Goal: Information Seeking & Learning: Check status

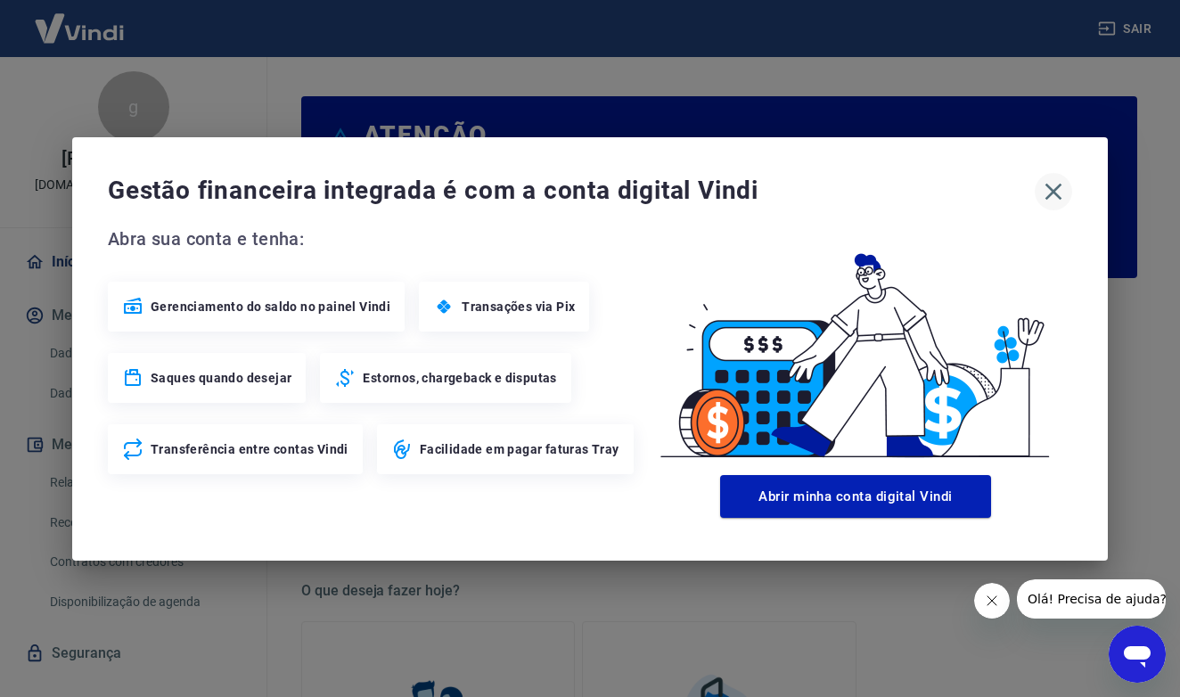
click at [1056, 193] on icon "button" at bounding box center [1054, 191] width 17 height 17
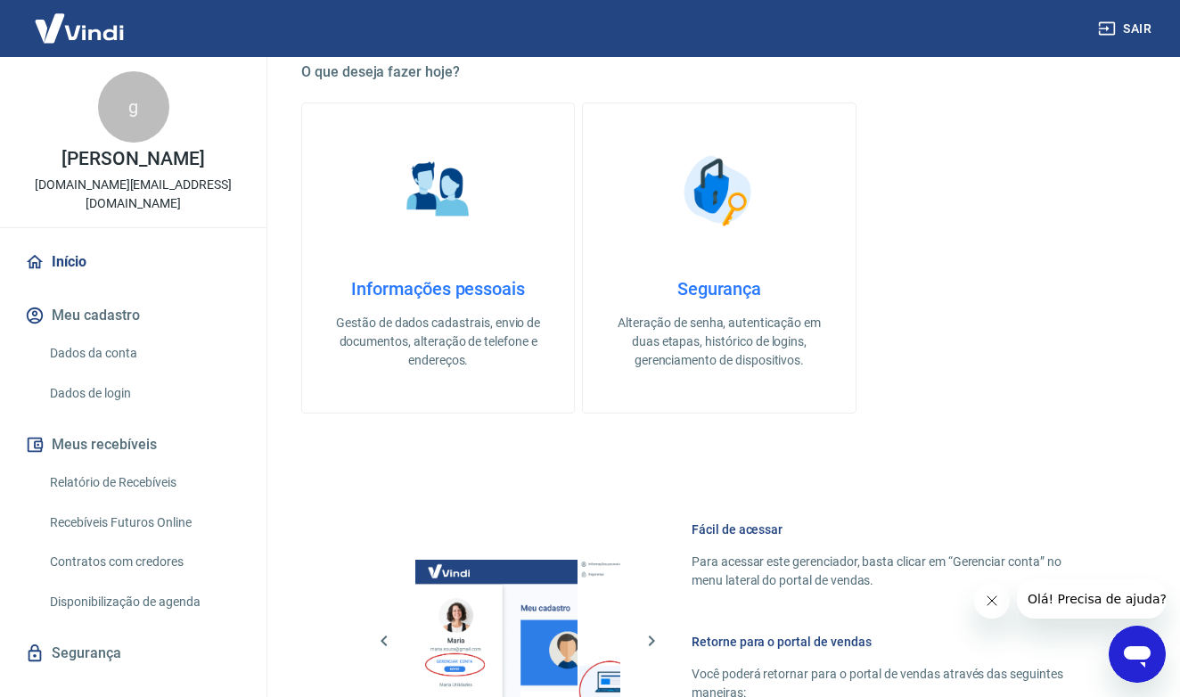
scroll to position [523, 0]
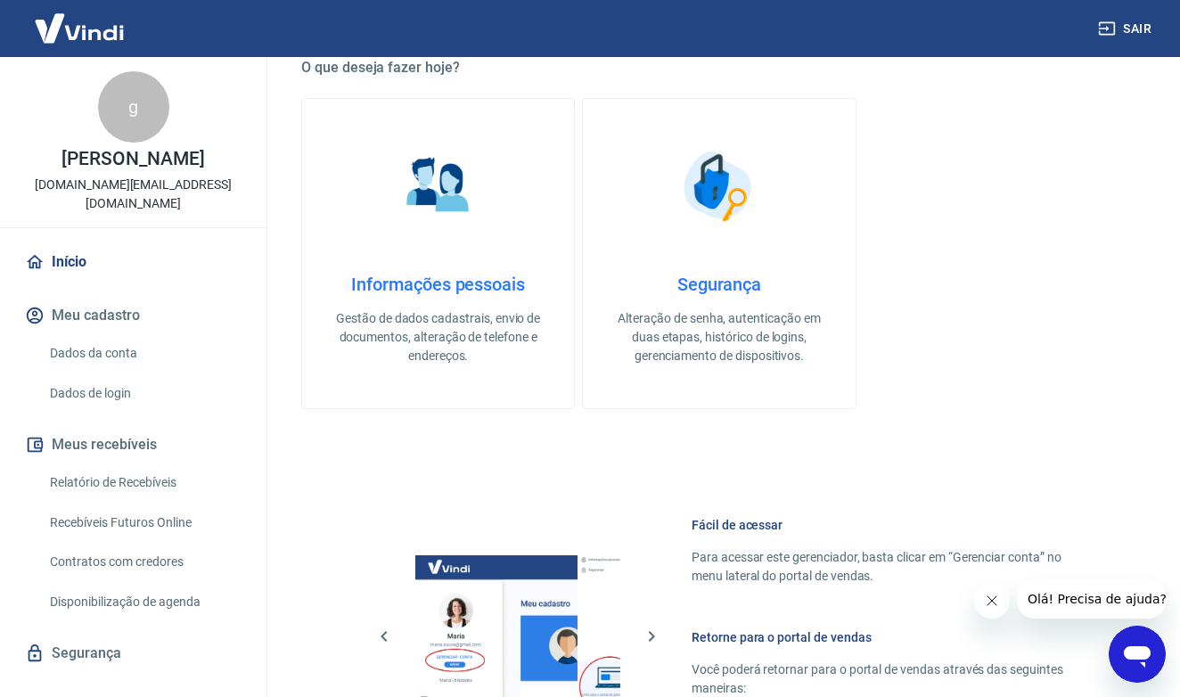
click at [160, 464] on link "Relatório de Recebíveis" at bounding box center [144, 482] width 202 height 37
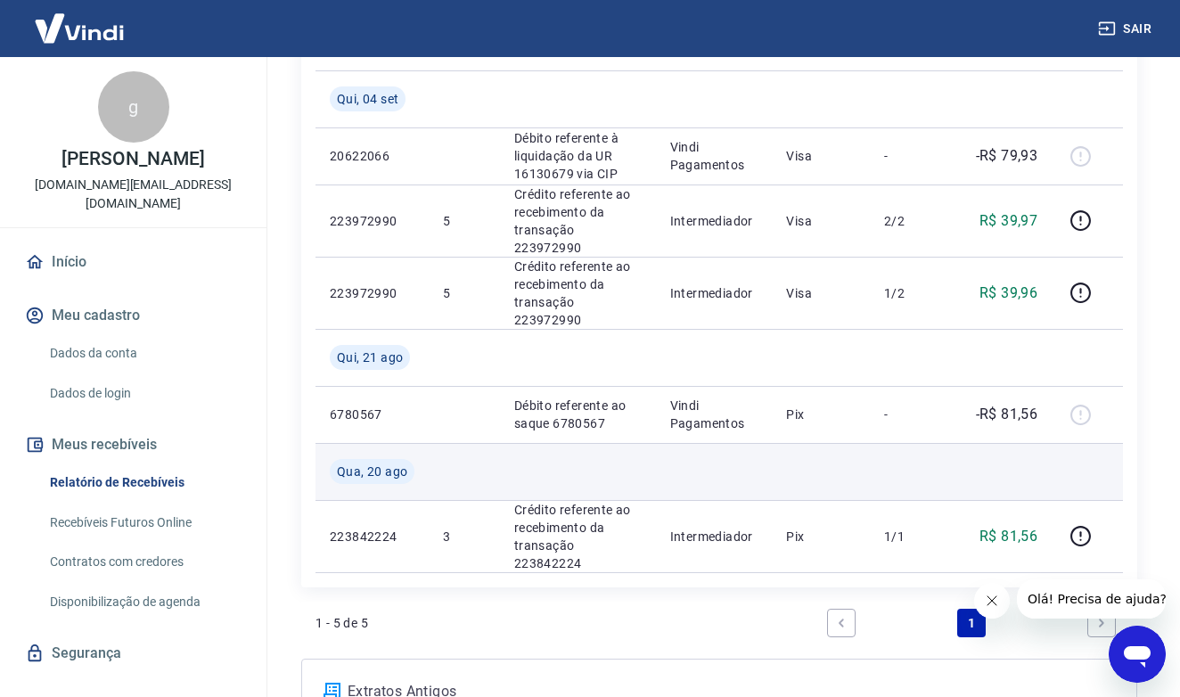
scroll to position [292, 0]
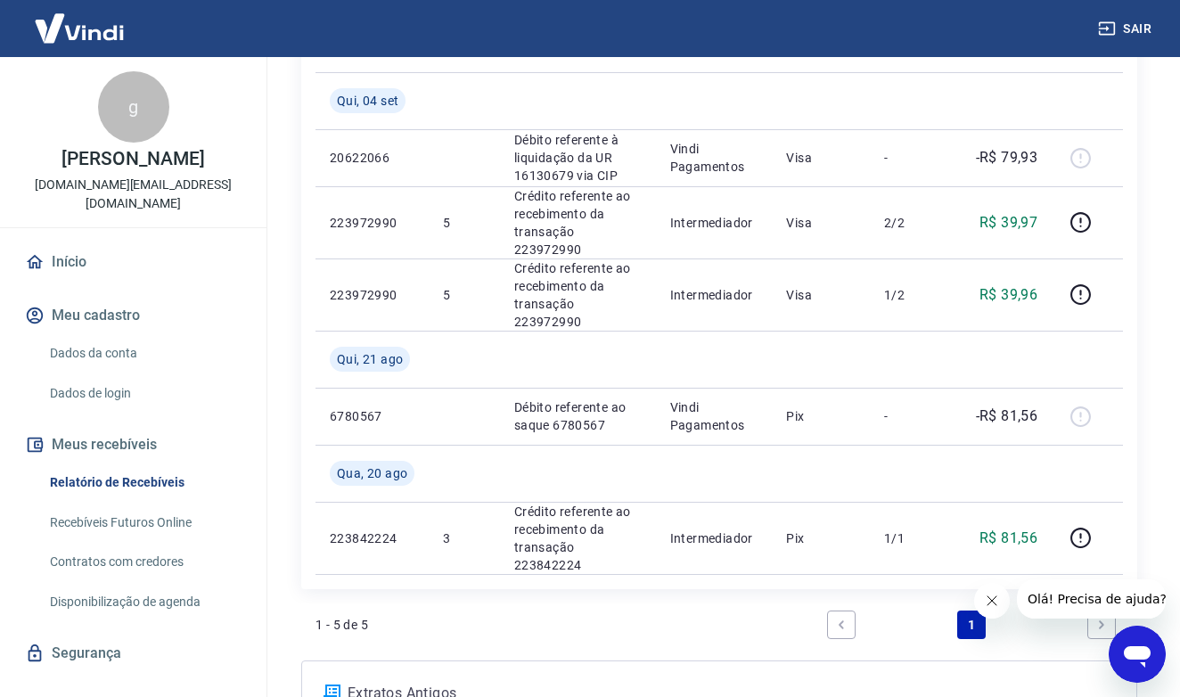
click at [992, 606] on icon "Fechar mensagem da empresa" at bounding box center [992, 601] width 14 height 14
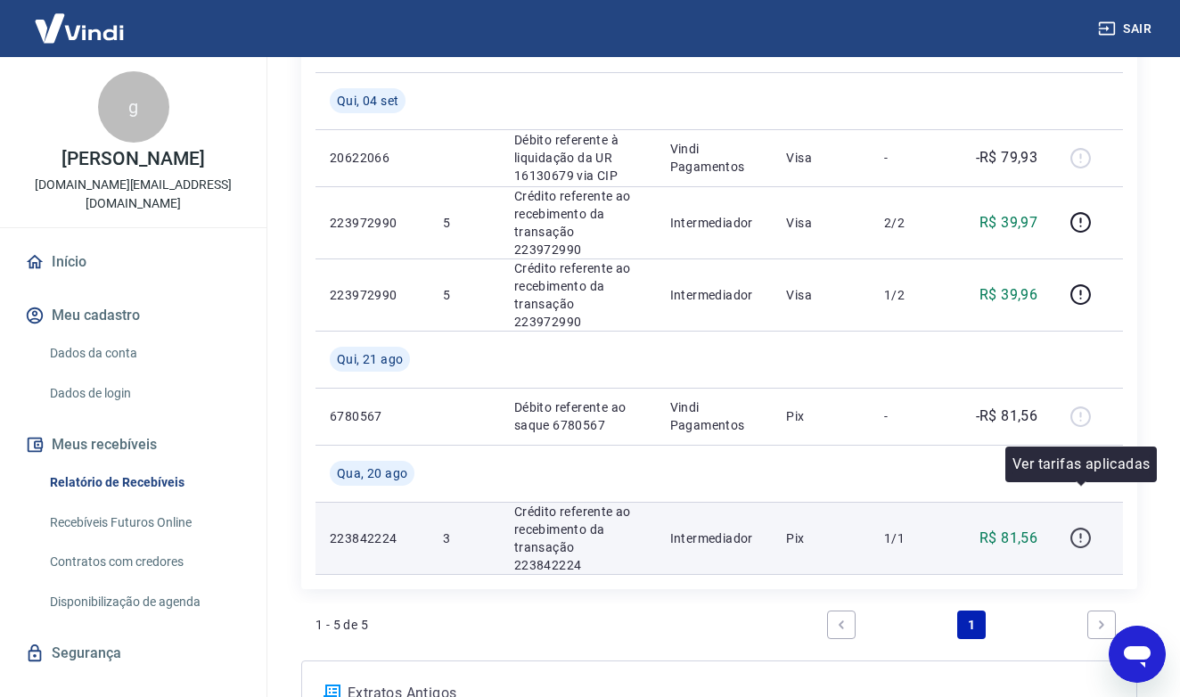
click at [1079, 527] on icon "button" at bounding box center [1081, 538] width 22 height 22
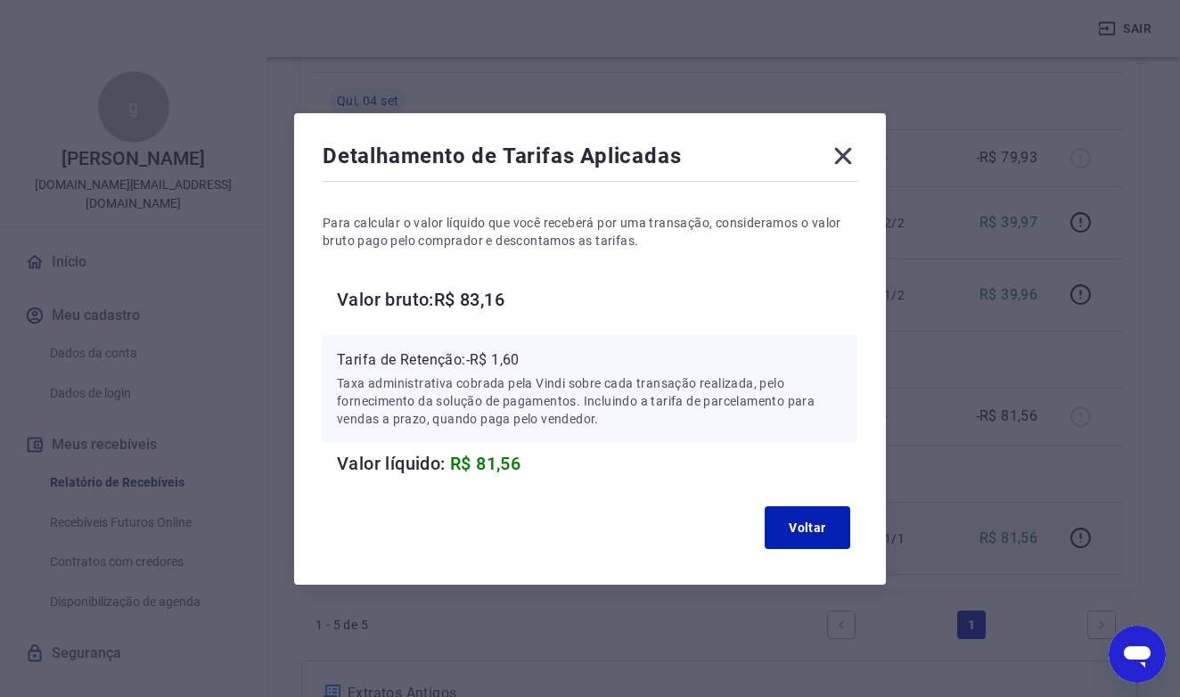
click at [836, 156] on icon at bounding box center [843, 156] width 29 height 29
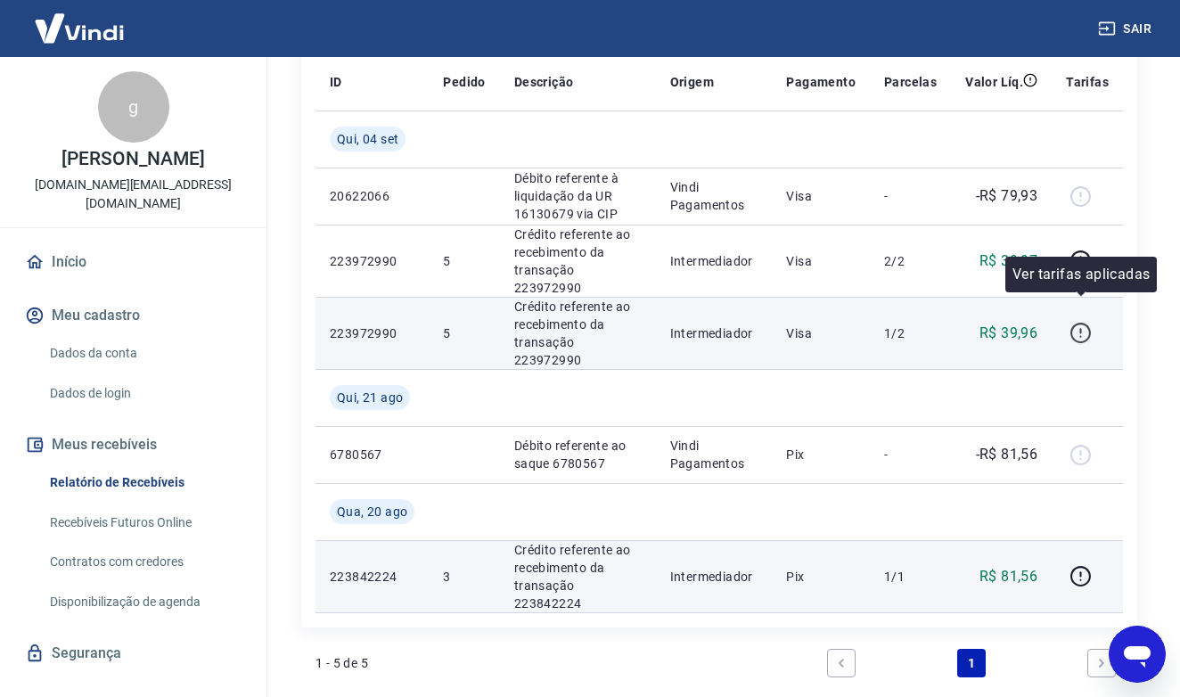
scroll to position [253, 0]
click at [1081, 323] on icon "button" at bounding box center [1081, 334] width 22 height 22
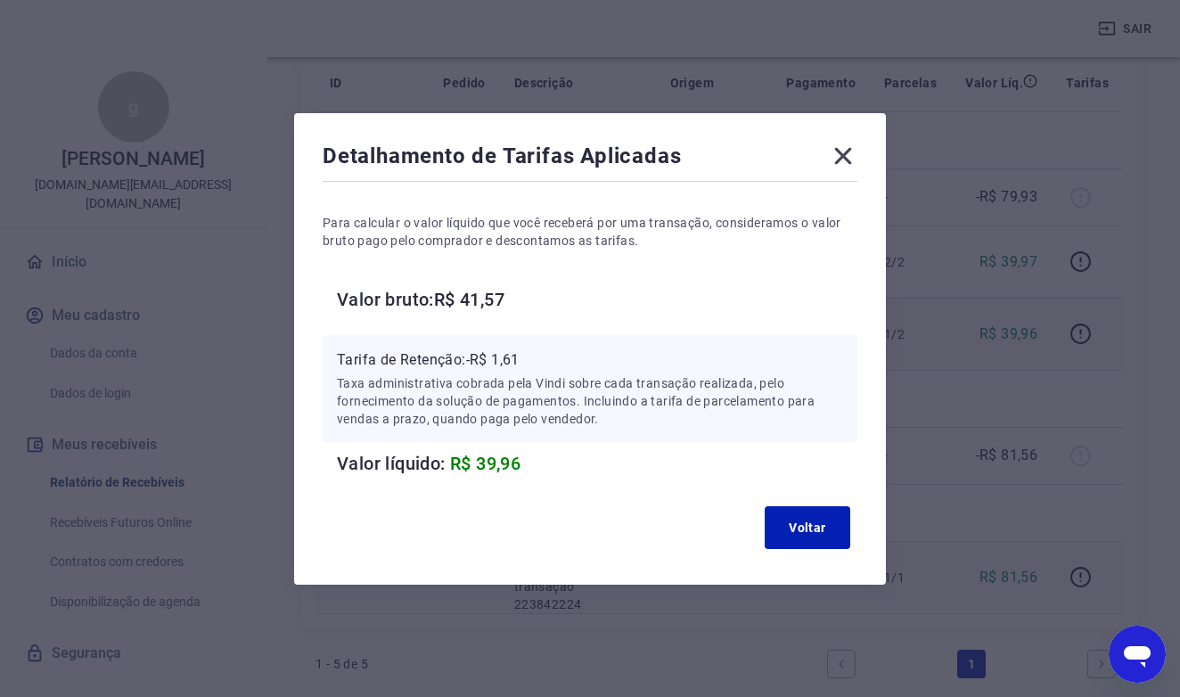
click at [843, 157] on icon at bounding box center [843, 155] width 17 height 17
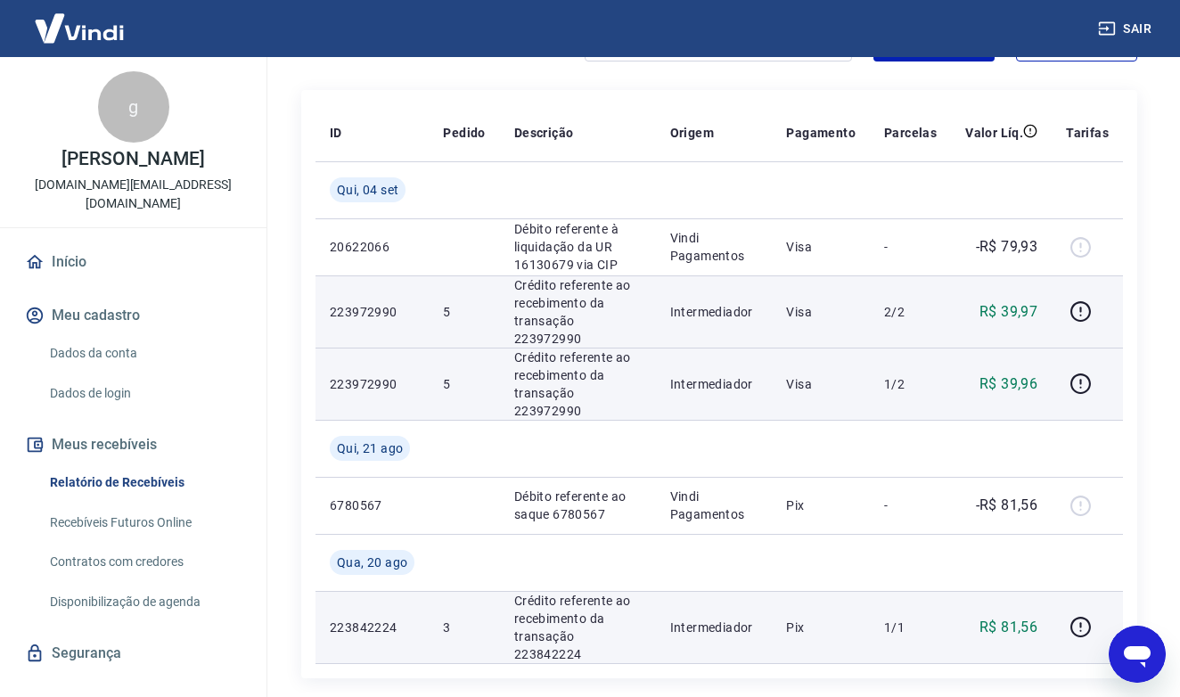
scroll to position [202, 0]
click at [1081, 308] on icon "button" at bounding box center [1081, 310] width 2 height 5
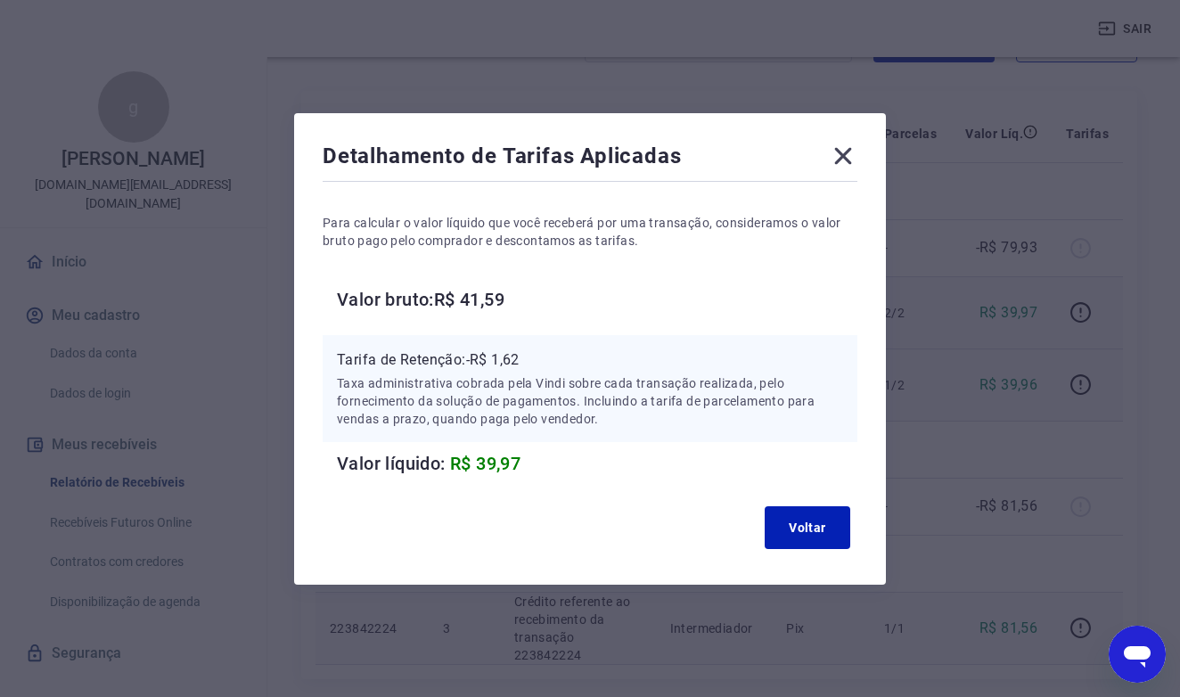
click at [849, 152] on icon at bounding box center [843, 155] width 17 height 17
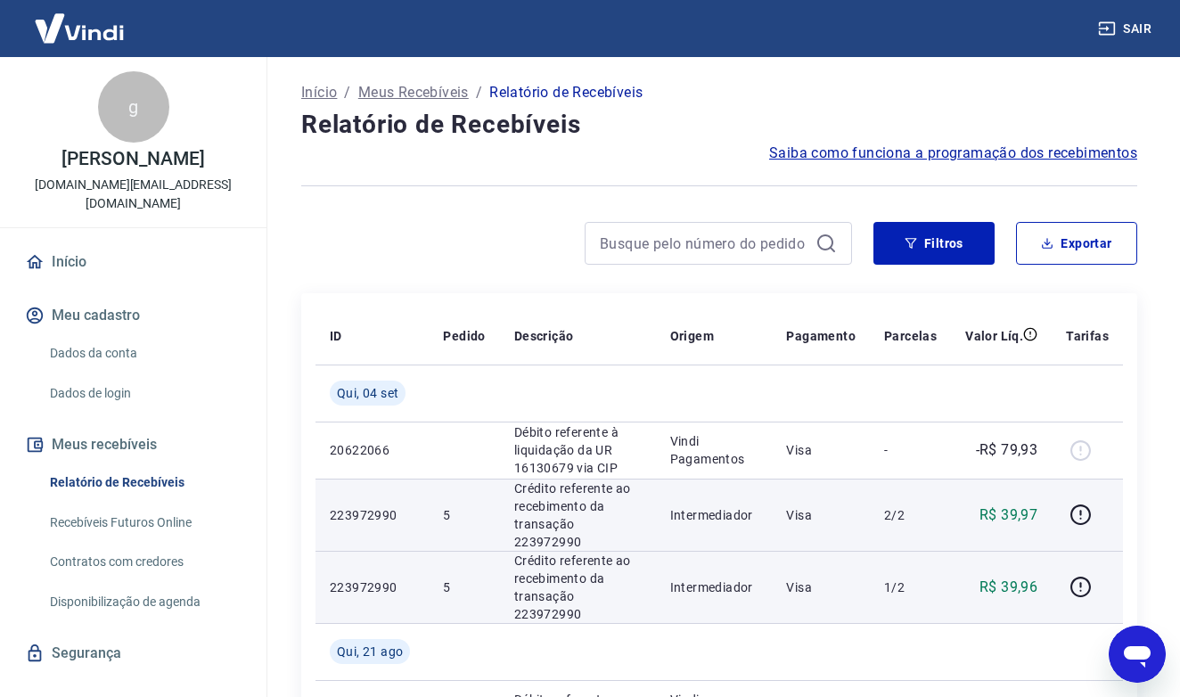
scroll to position [0, 0]
click at [88, 251] on link "Início" at bounding box center [133, 261] width 224 height 39
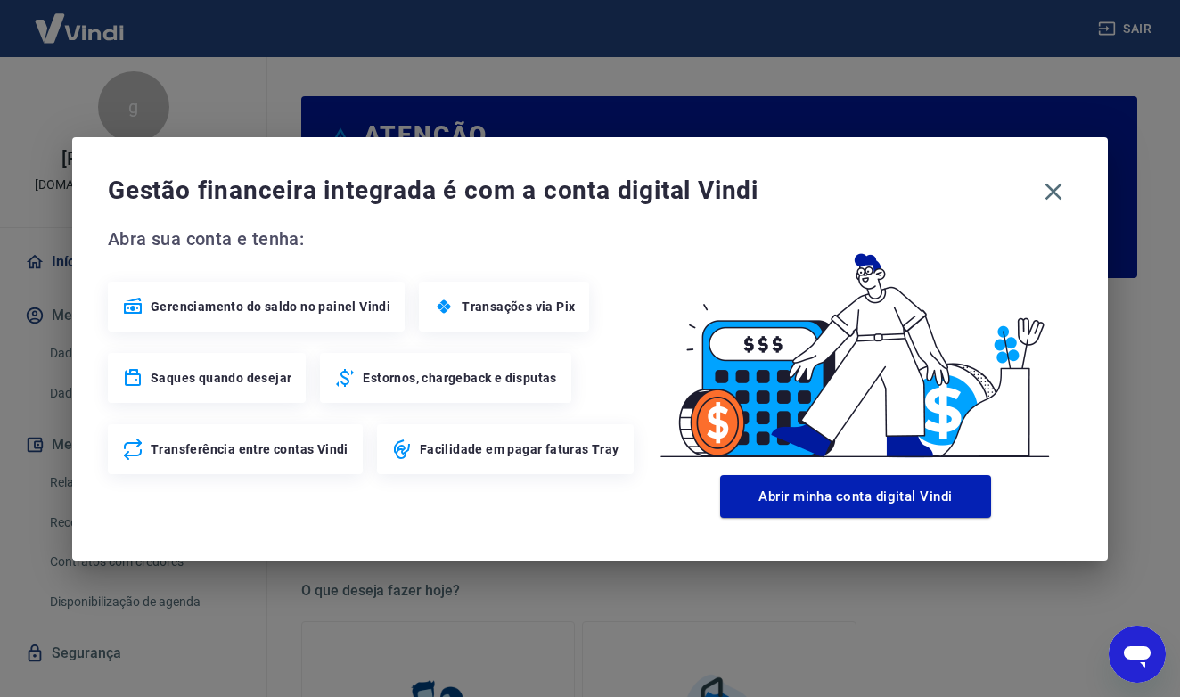
click at [487, 312] on span "Transações via Pix" at bounding box center [518, 307] width 113 height 18
click at [440, 311] on icon at bounding box center [444, 310] width 8 height 6
click at [1056, 192] on icon "button" at bounding box center [1054, 191] width 17 height 17
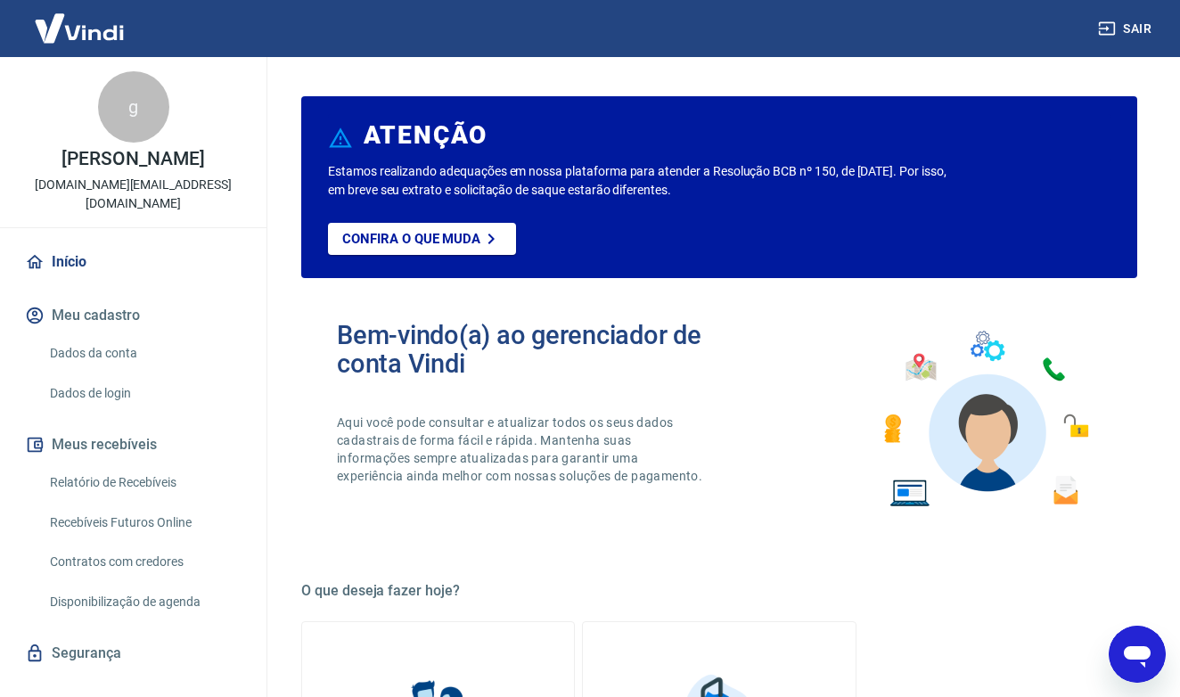
click at [127, 428] on button "Meus recebíveis" at bounding box center [133, 444] width 224 height 39
click at [136, 464] on link "Relatório de Recebíveis" at bounding box center [144, 482] width 202 height 37
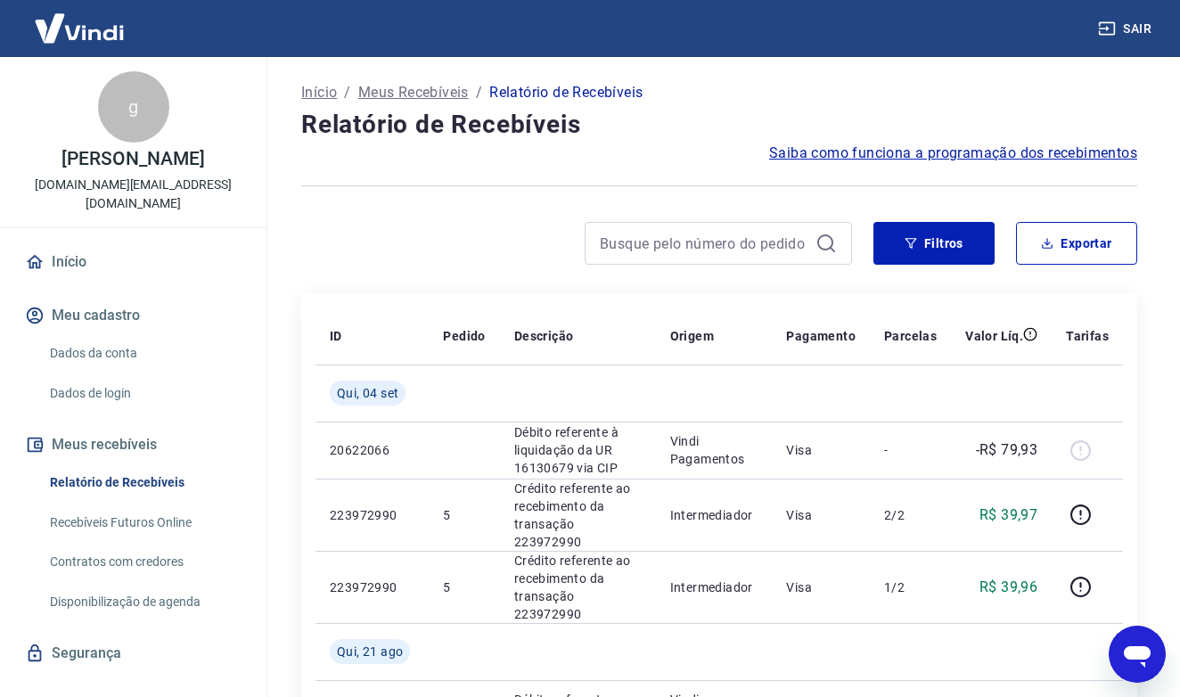
click at [144, 481] on div "Relatório de Recebíveis Recebíveis Futuros Online Contratos com credores Dispon…" at bounding box center [133, 541] width 224 height 155
click at [146, 505] on link "Recebíveis Futuros Online" at bounding box center [144, 523] width 202 height 37
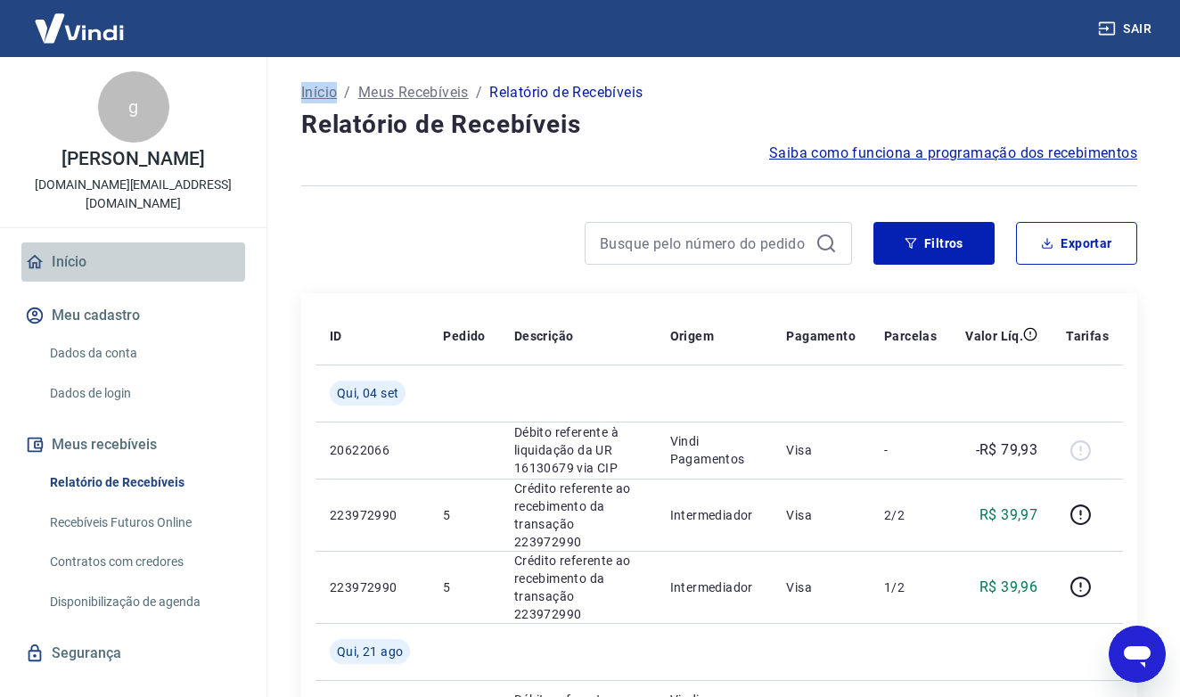
click at [101, 245] on link "Início" at bounding box center [133, 261] width 224 height 39
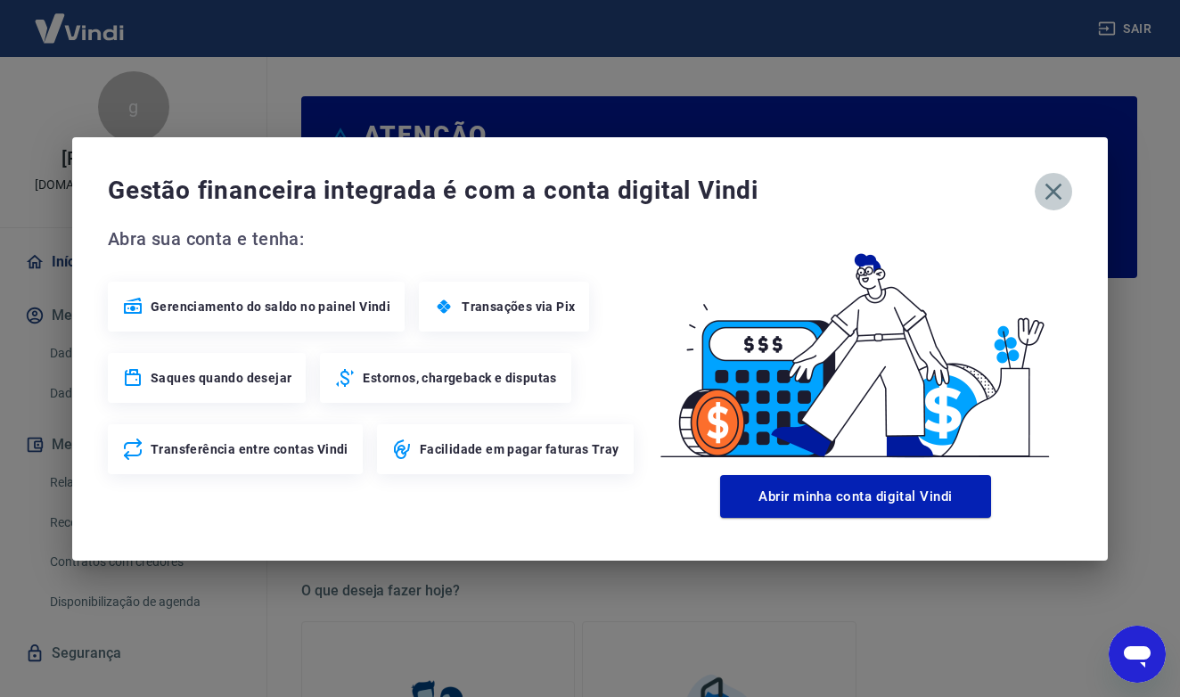
click at [1056, 201] on icon "button" at bounding box center [1054, 191] width 29 height 29
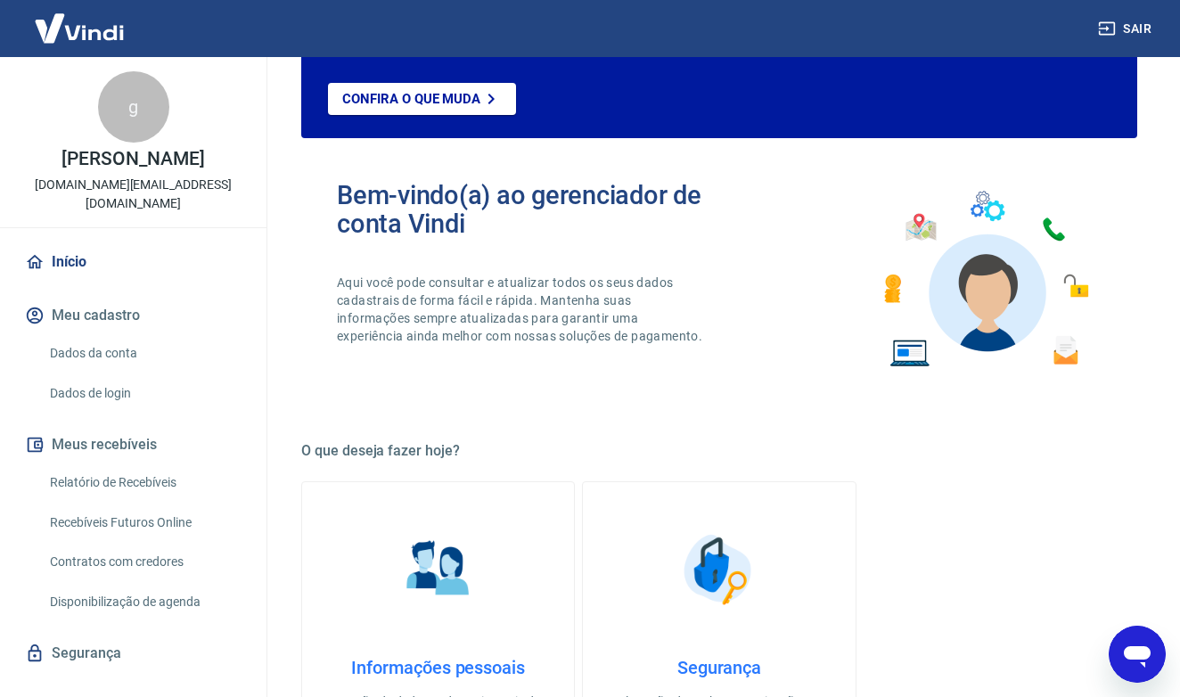
scroll to position [143, 0]
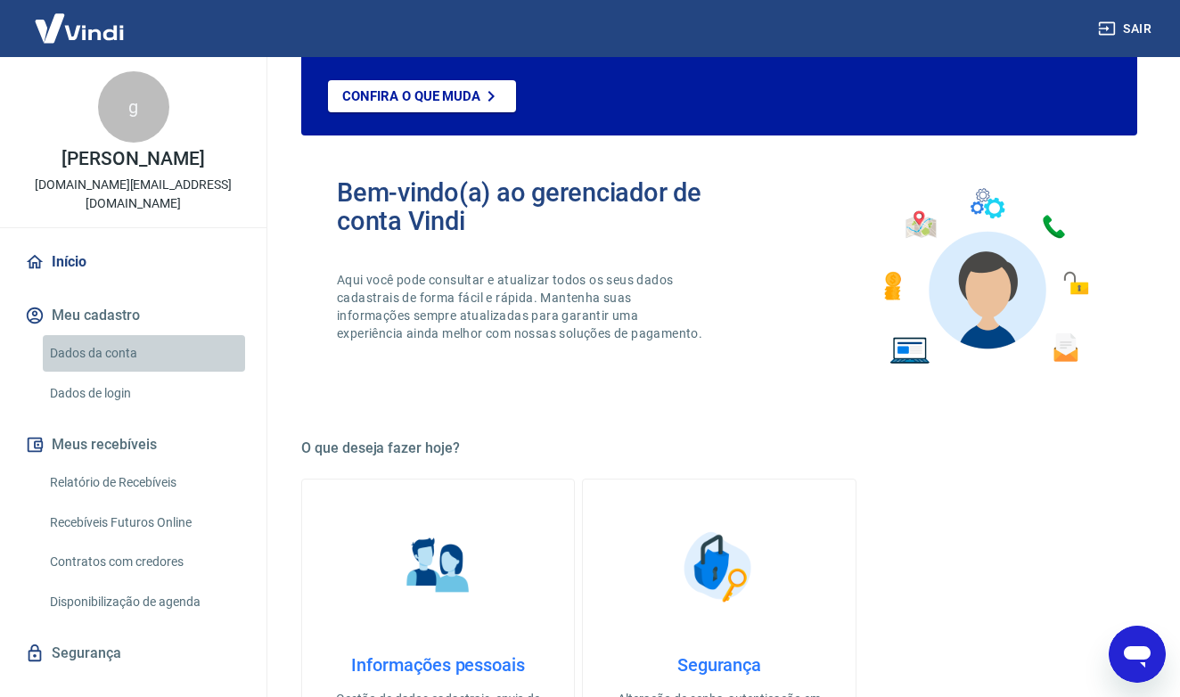
click at [135, 335] on link "Dados da conta" at bounding box center [144, 353] width 202 height 37
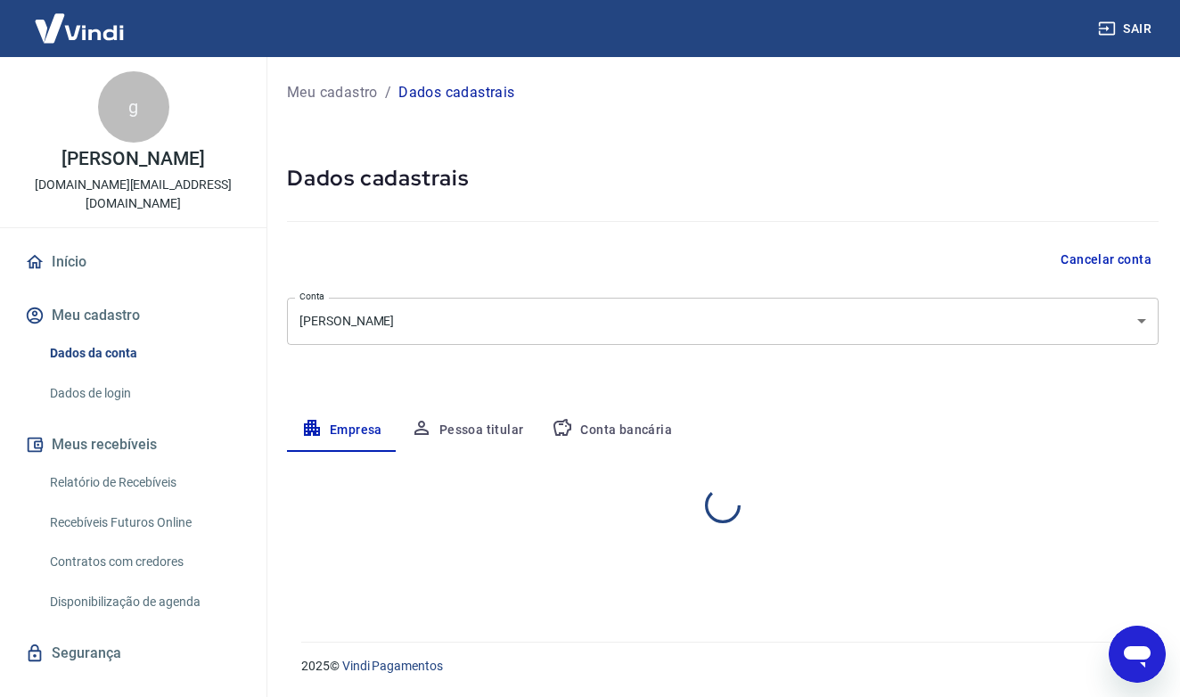
select select "SP"
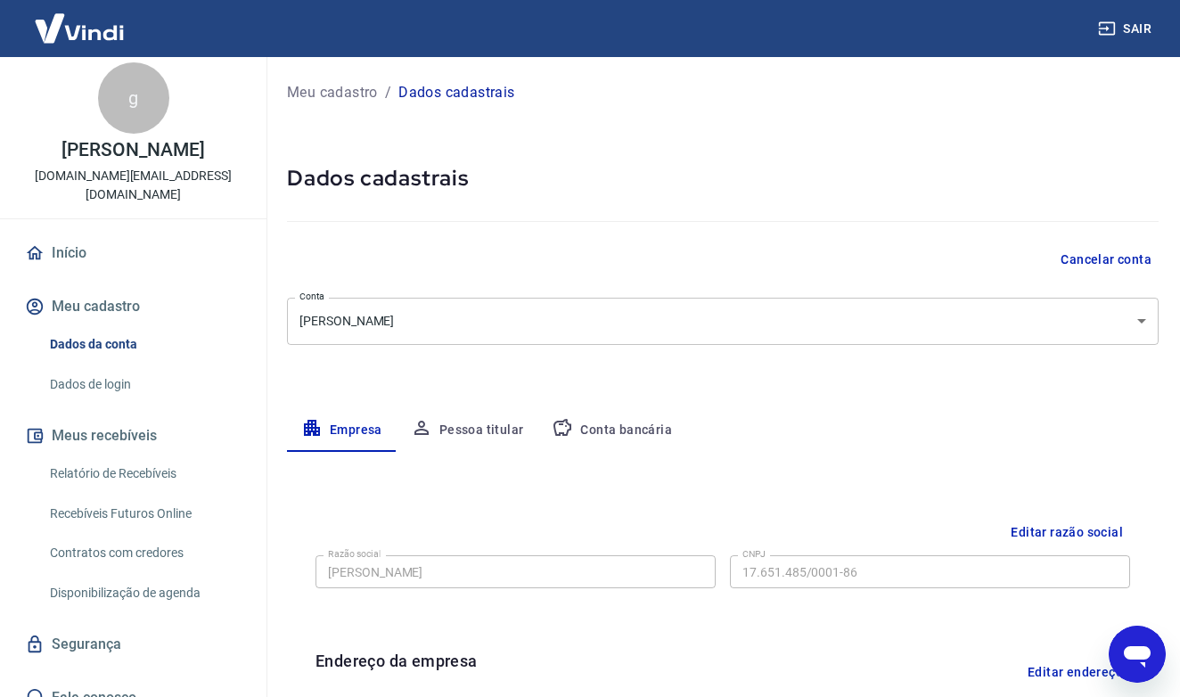
scroll to position [8, 0]
click at [138, 460] on link "Relatório de Recebíveis" at bounding box center [144, 474] width 202 height 37
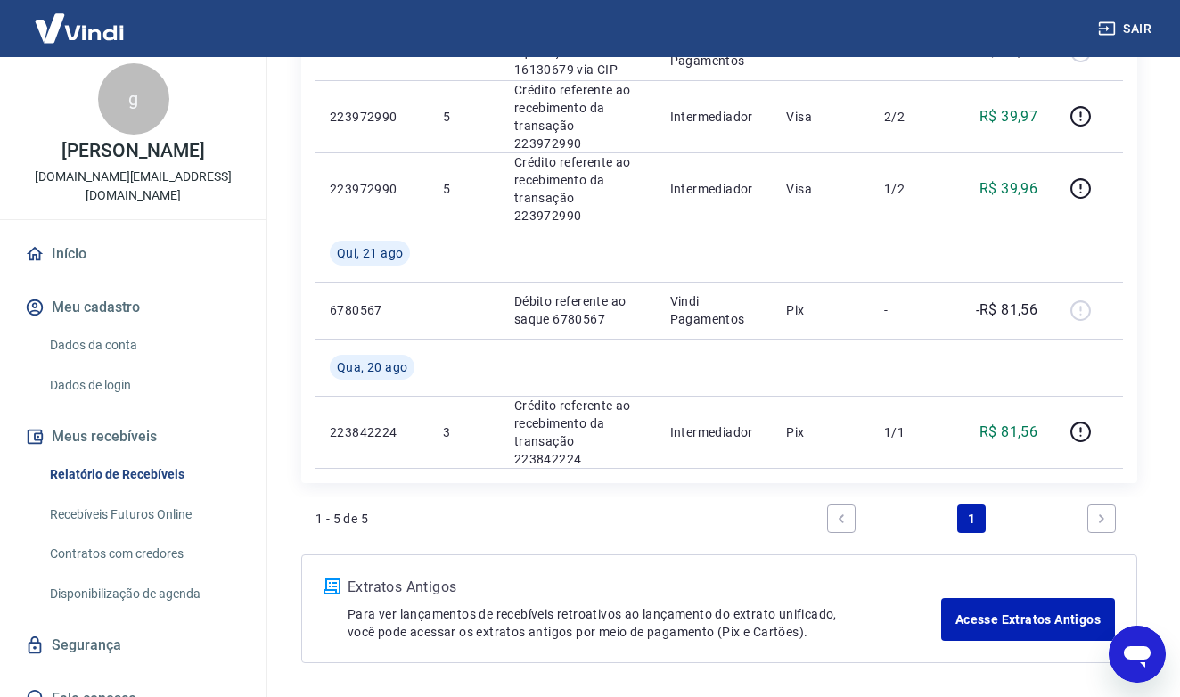
scroll to position [402, 0]
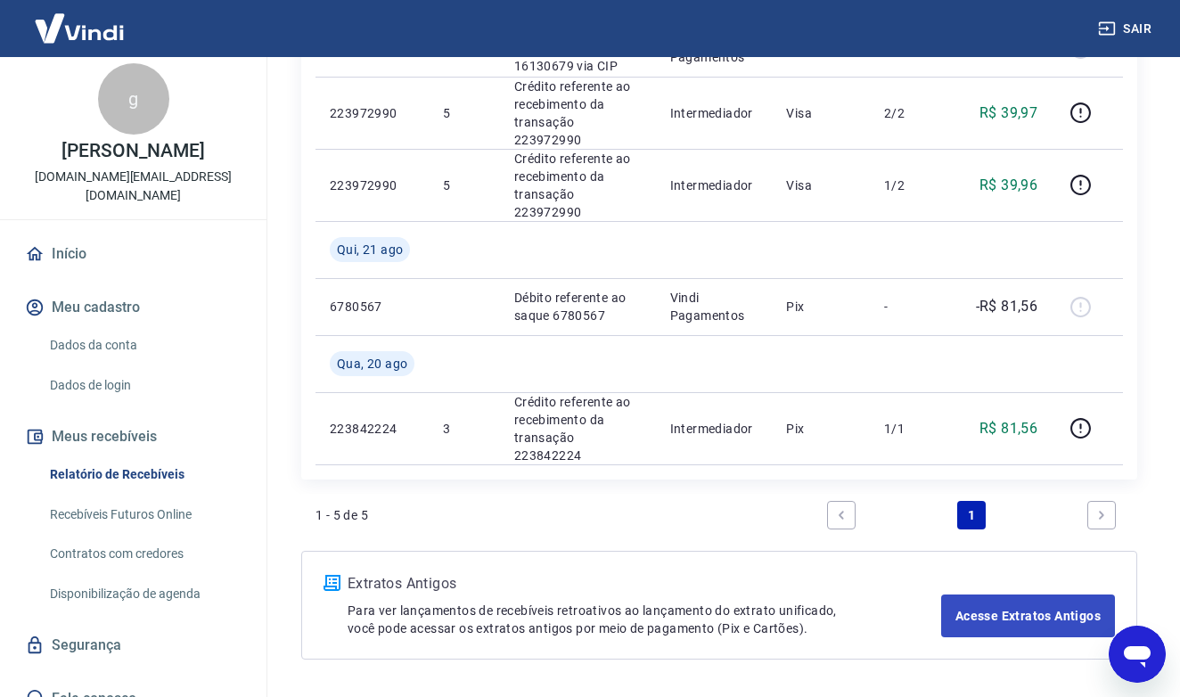
click at [972, 595] on link "Acesse Extratos Antigos" at bounding box center [1028, 616] width 174 height 43
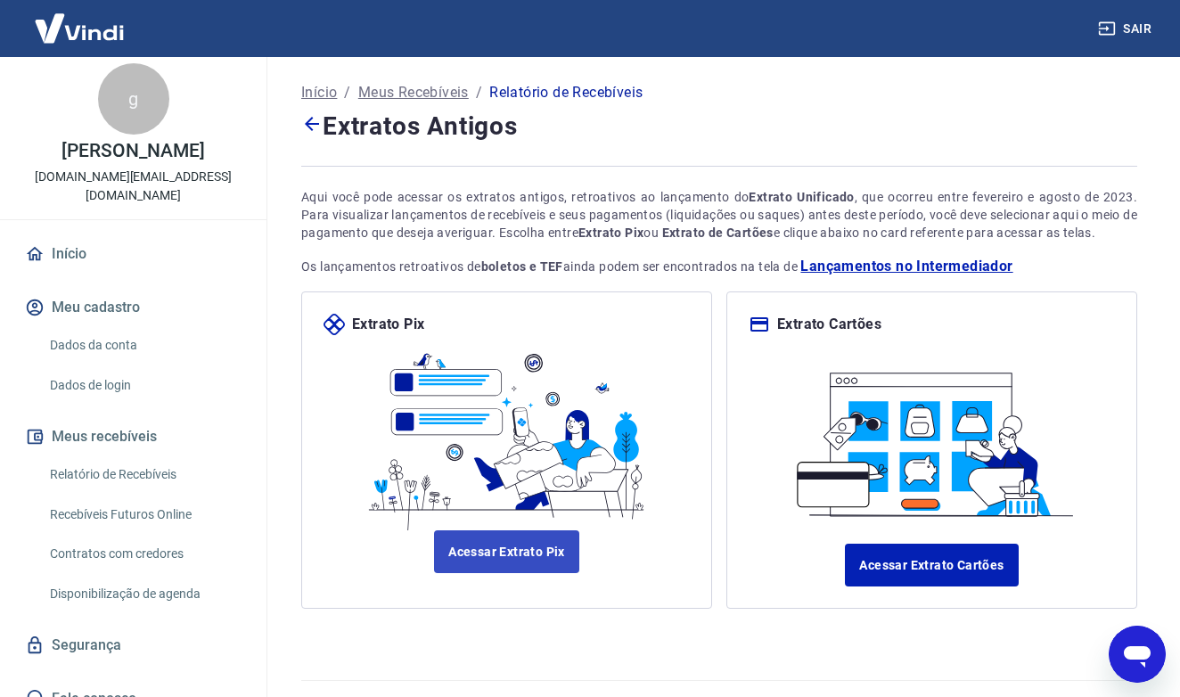
click at [536, 547] on link "Acessar Extrato Pix" at bounding box center [506, 551] width 145 height 43
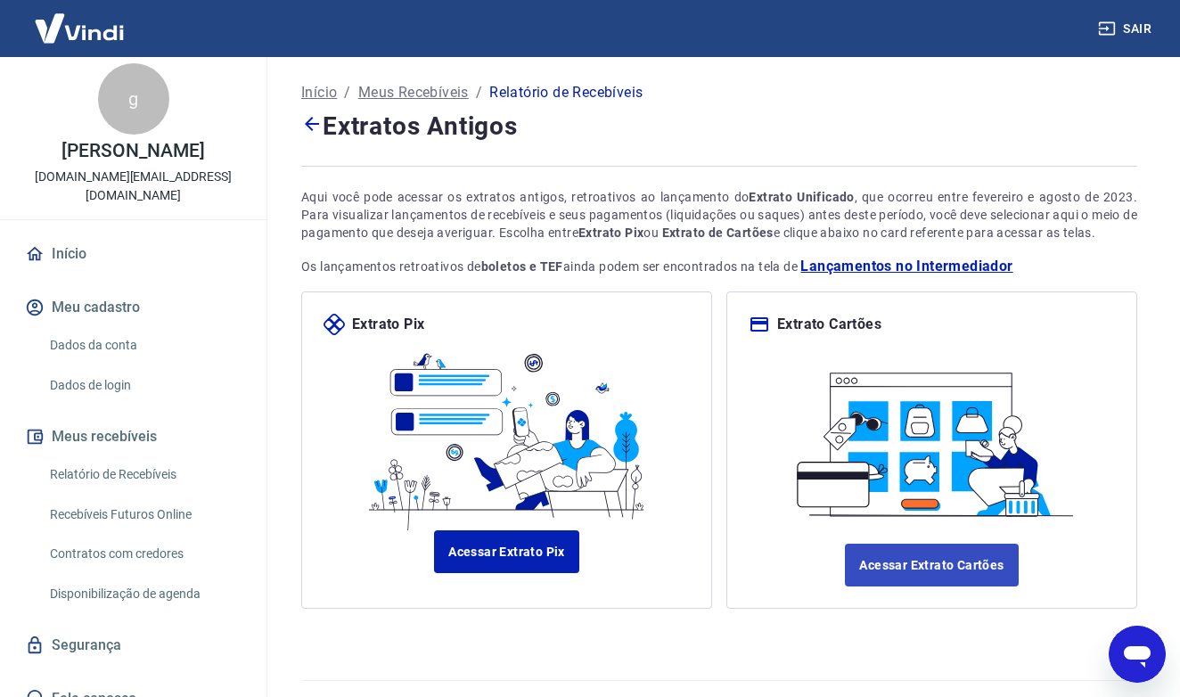
click at [957, 577] on link "Acessar Extrato Cartões" at bounding box center [931, 565] width 173 height 43
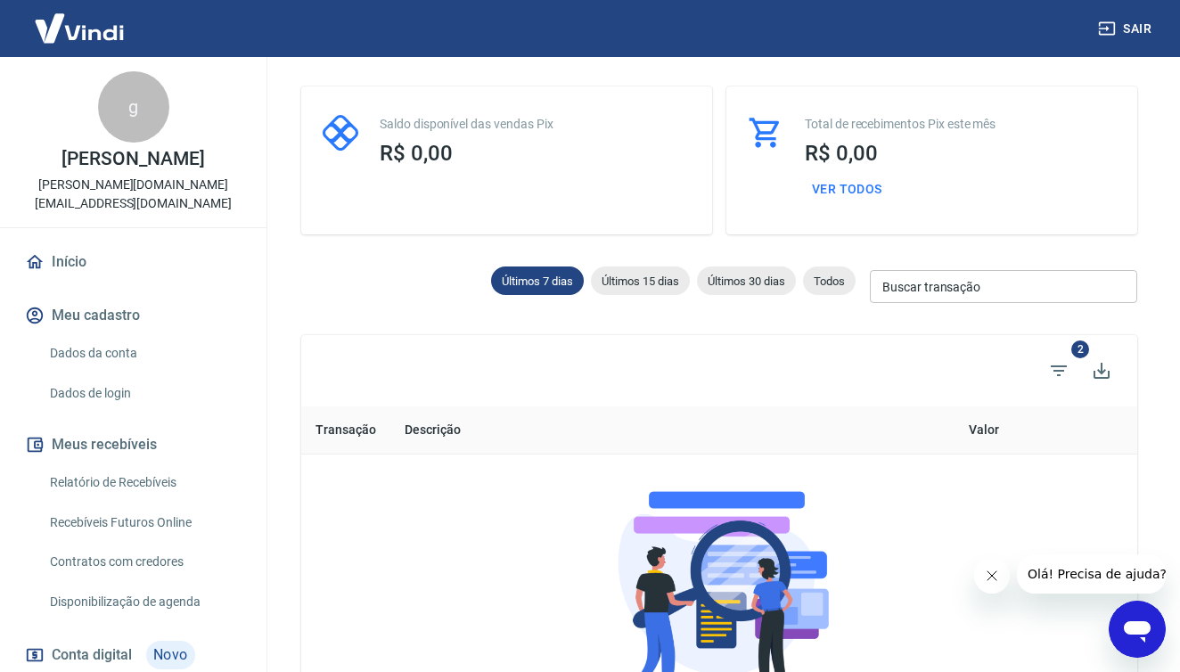
scroll to position [80, 0]
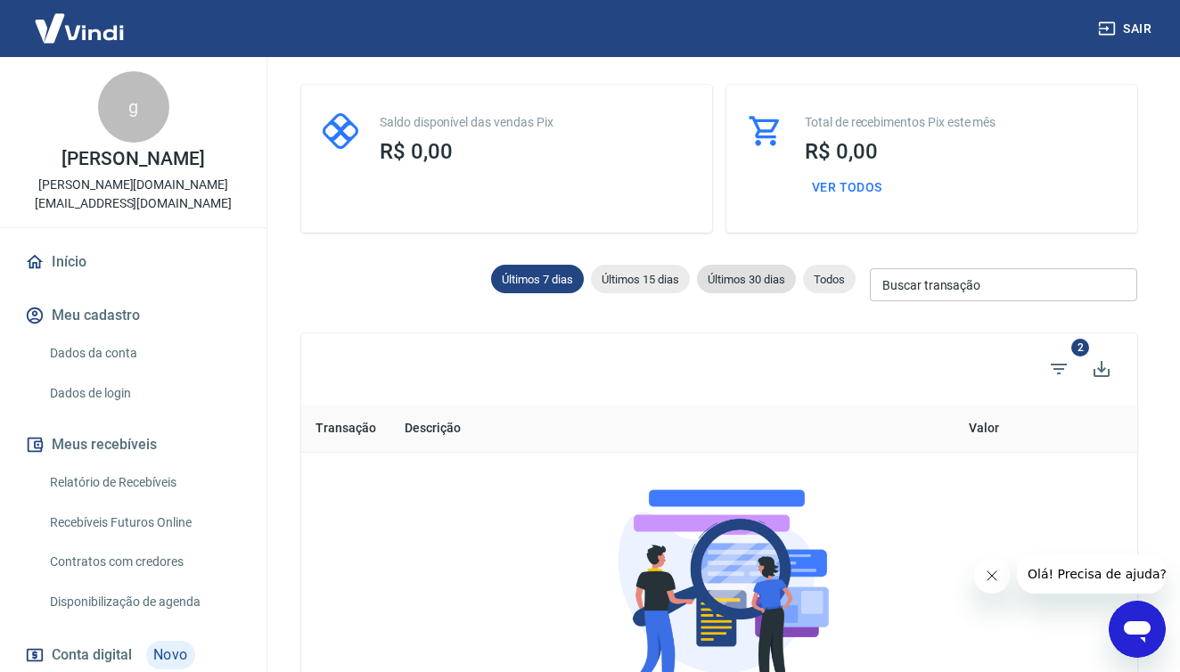
click at [745, 279] on span "Últimos 30 dias" at bounding box center [746, 279] width 99 height 13
type input "[DATE]"
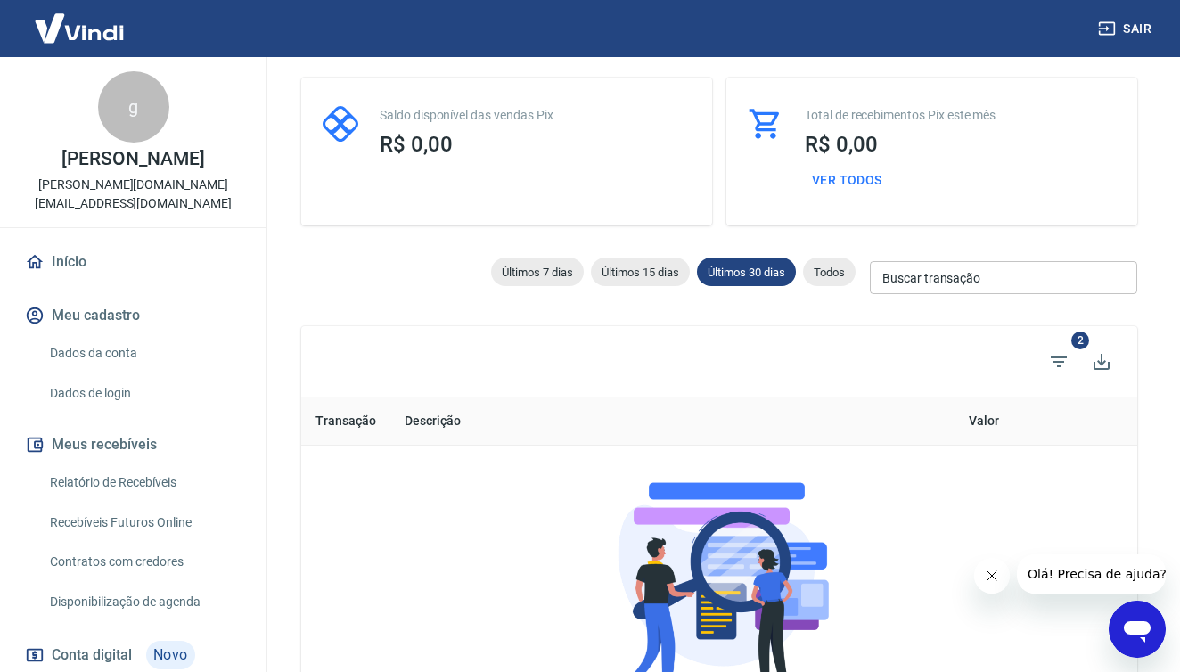
scroll to position [87, 0]
click at [820, 279] on div "Todos" at bounding box center [829, 272] width 53 height 29
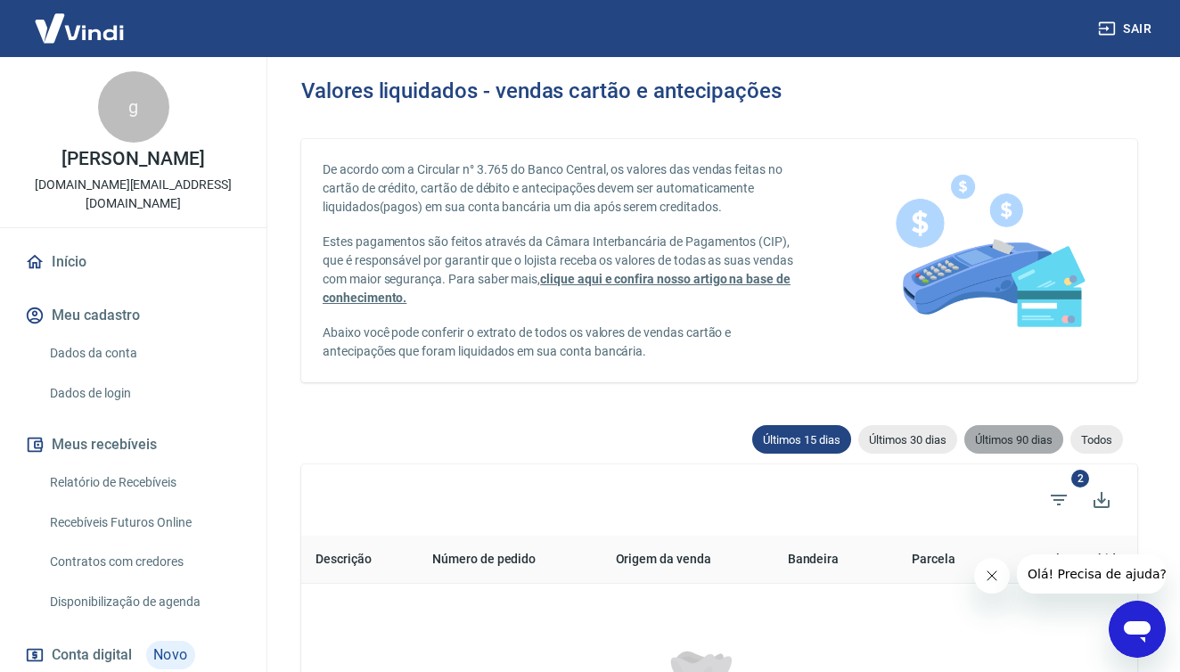
click at [985, 448] on div "Últimos 90 dias" at bounding box center [1014, 439] width 99 height 29
type input "25/06/2025"
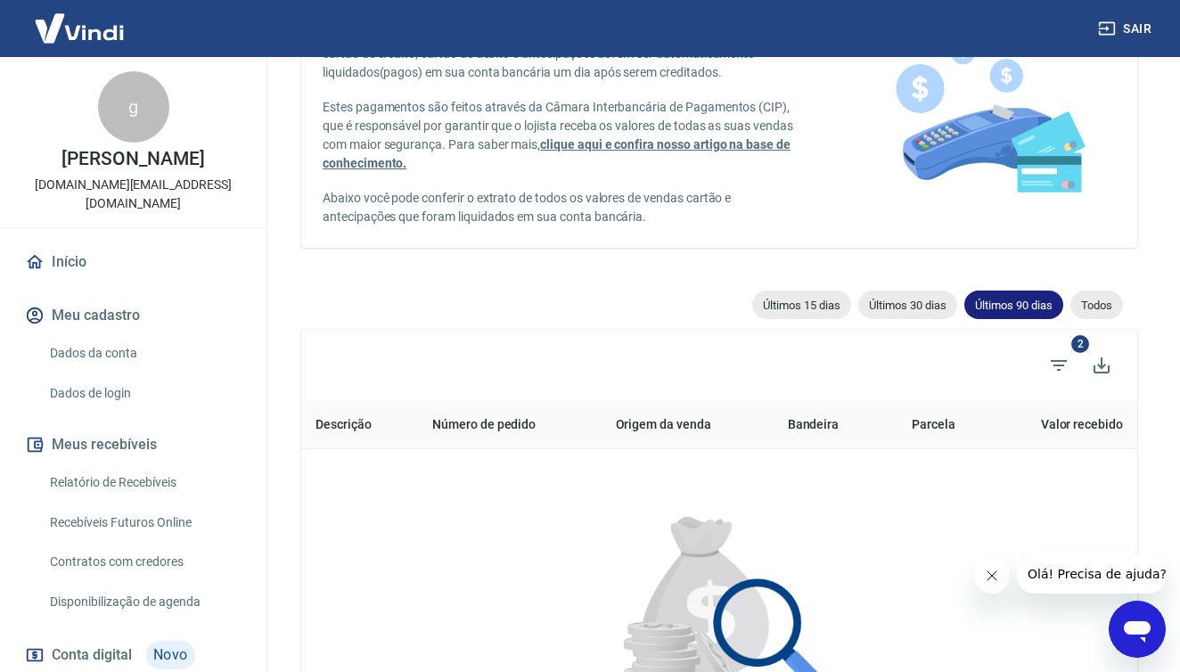
scroll to position [133, 0]
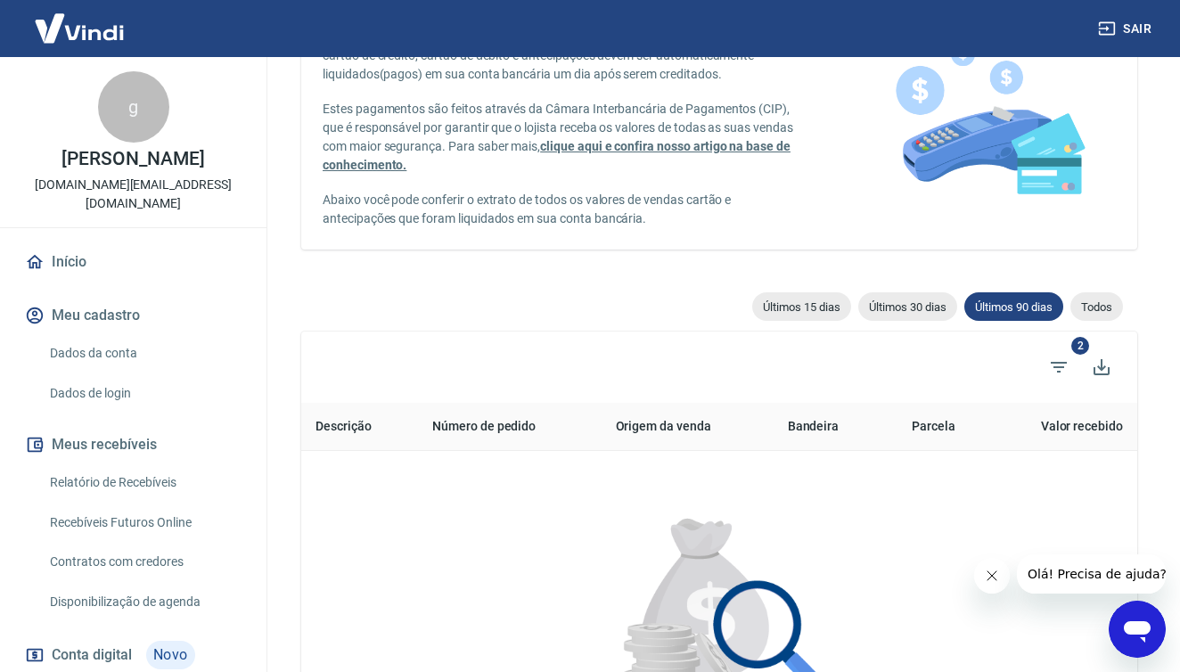
click at [1076, 419] on th "Valor recebido" at bounding box center [1060, 427] width 153 height 48
click at [1100, 306] on span "Todos" at bounding box center [1097, 306] width 53 height 13
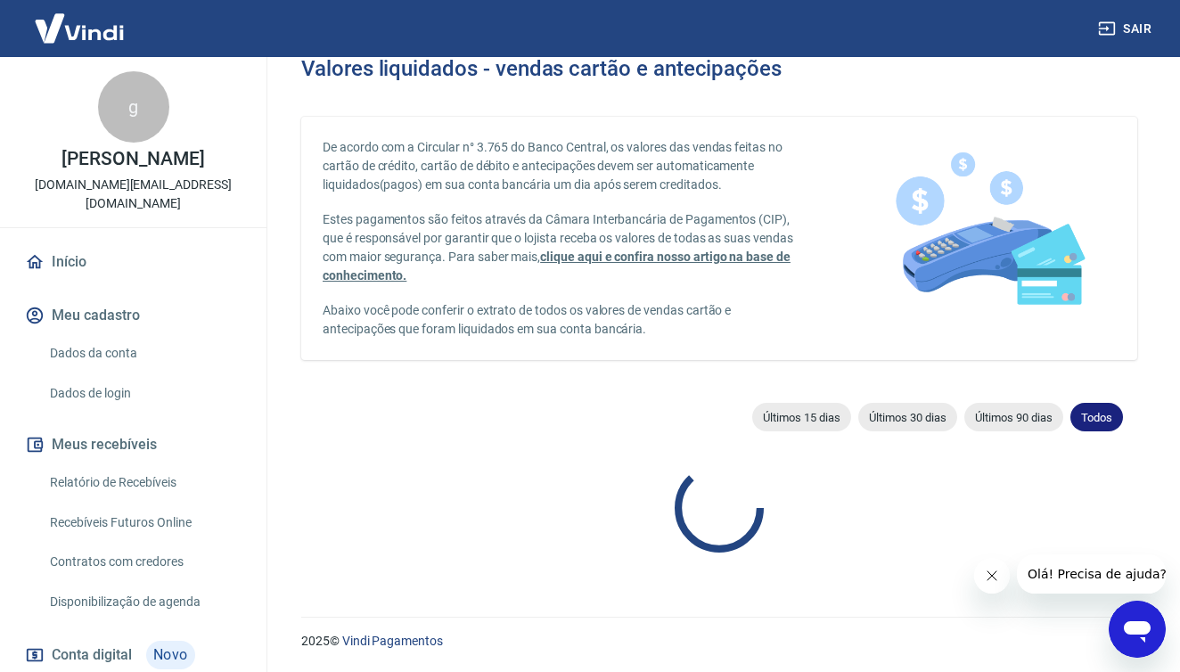
scroll to position [22, 0]
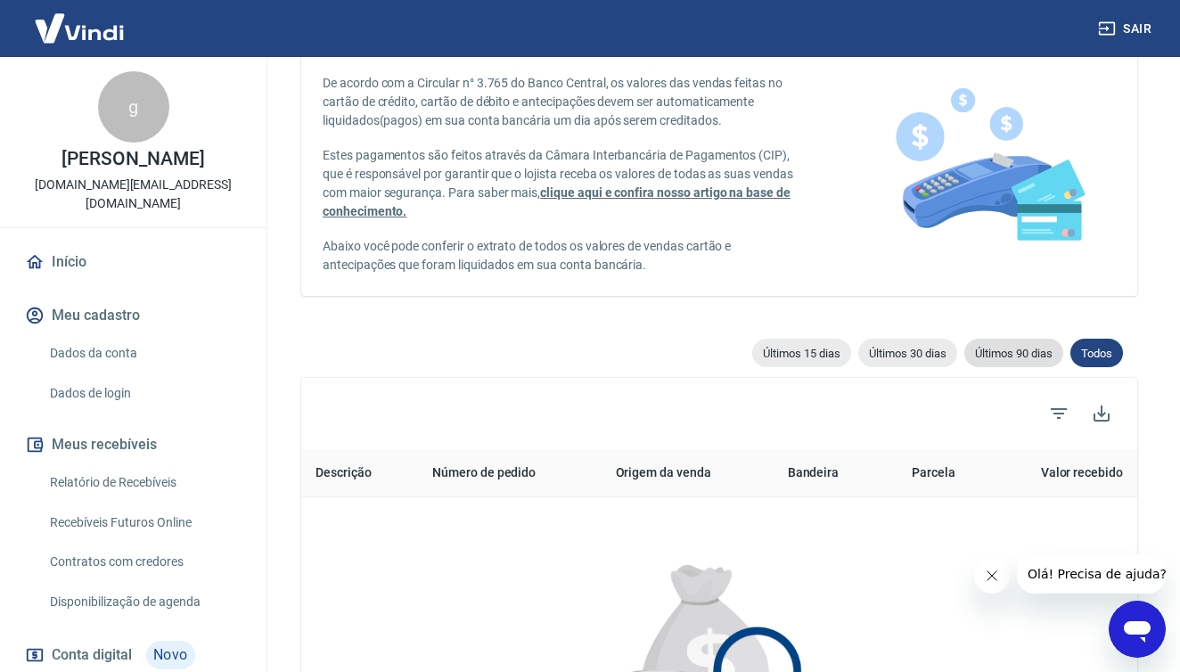
click at [1021, 356] on span "Últimos 90 dias" at bounding box center [1014, 353] width 99 height 13
type input "25/06/2025"
type input "[DATE]"
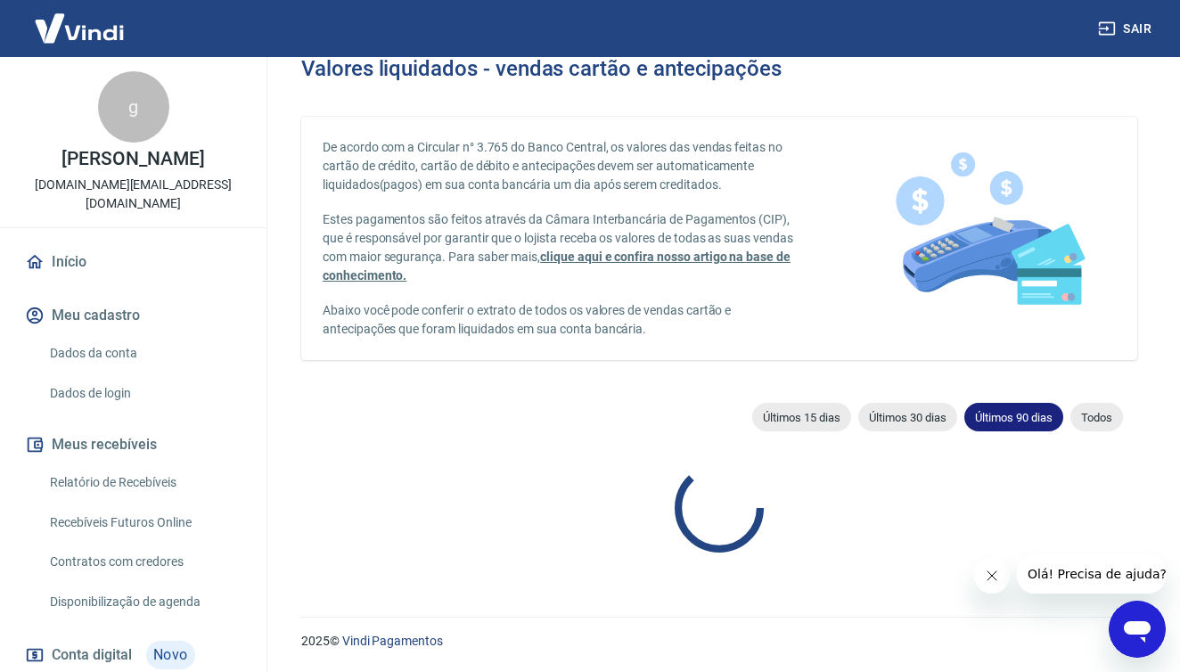
scroll to position [22, 0]
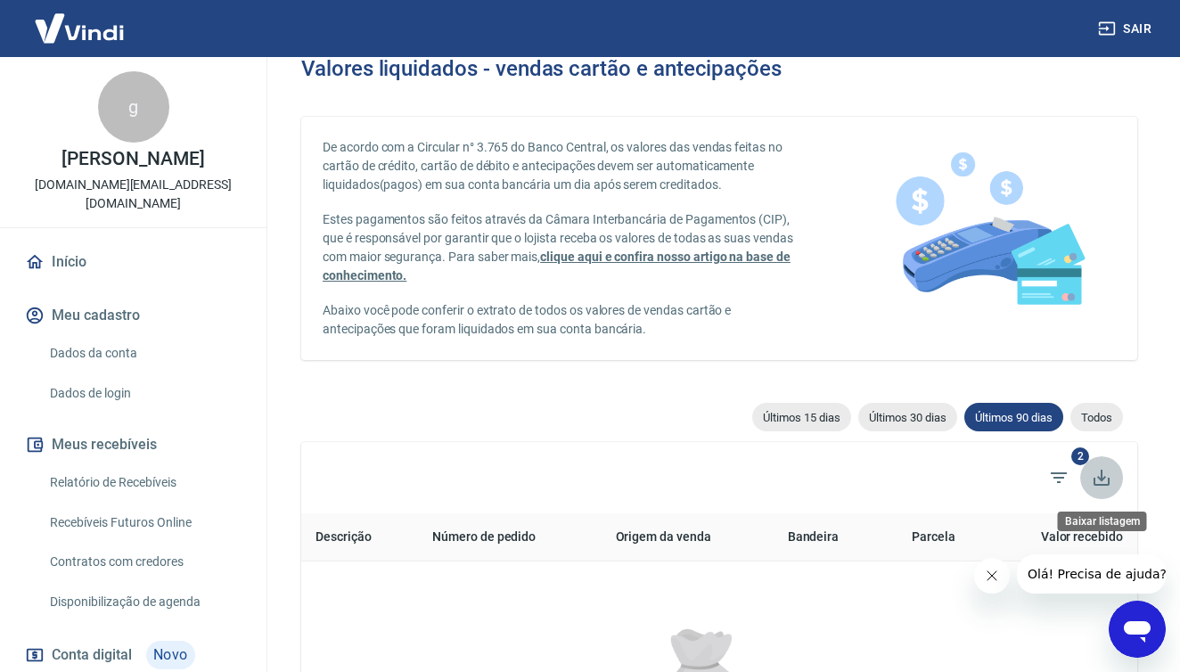
click at [1088, 464] on button "Baixar listagem" at bounding box center [1102, 477] width 43 height 43
click at [1074, 456] on div at bounding box center [590, 336] width 1180 height 672
click at [1064, 473] on icon "Filtros" at bounding box center [1059, 478] width 16 height 11
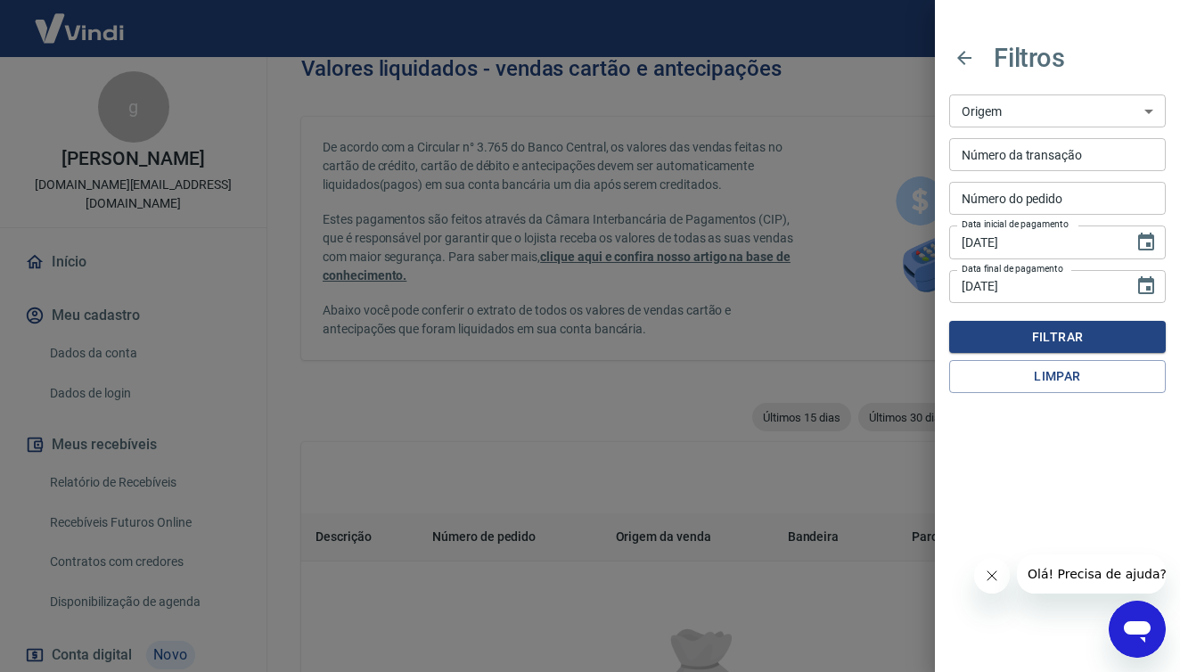
click at [664, 403] on div at bounding box center [590, 336] width 1180 height 672
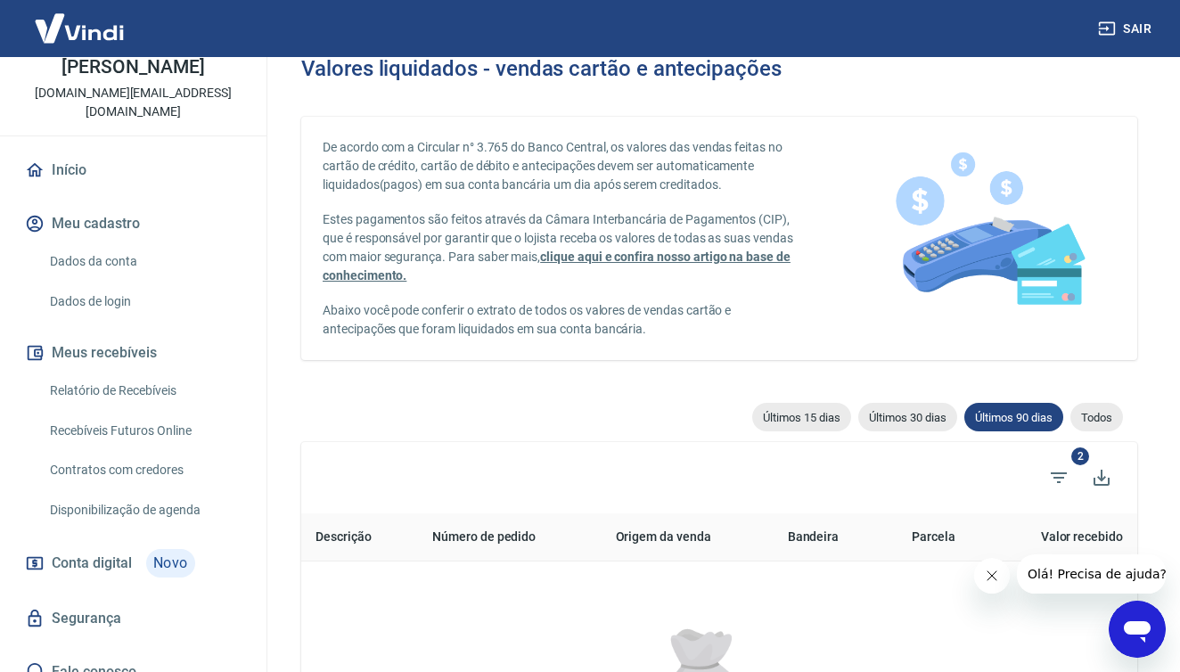
scroll to position [90, 0]
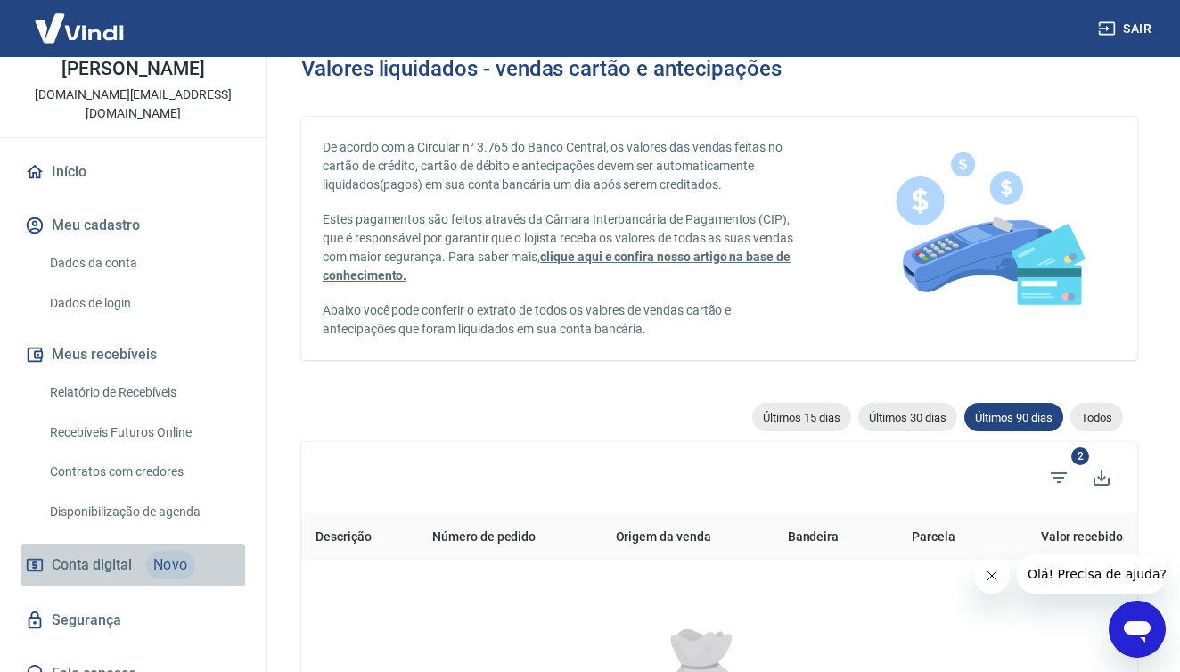
click at [121, 553] on span "Conta digital" at bounding box center [92, 565] width 80 height 25
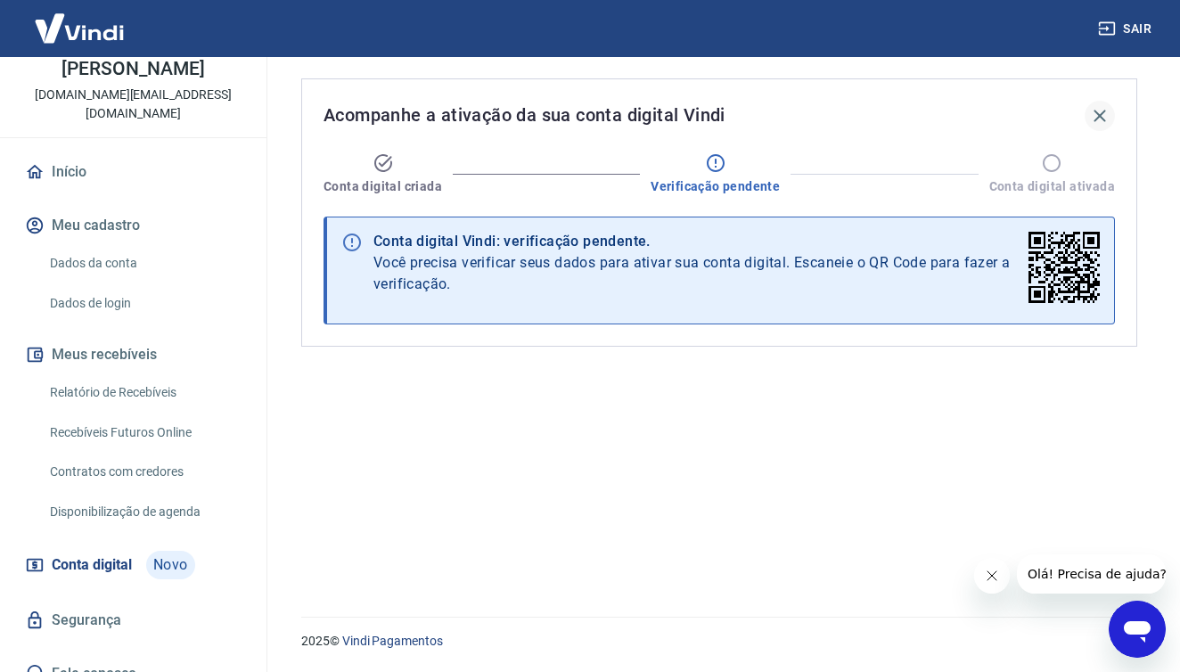
click at [1103, 115] on icon "button" at bounding box center [1099, 115] width 21 height 21
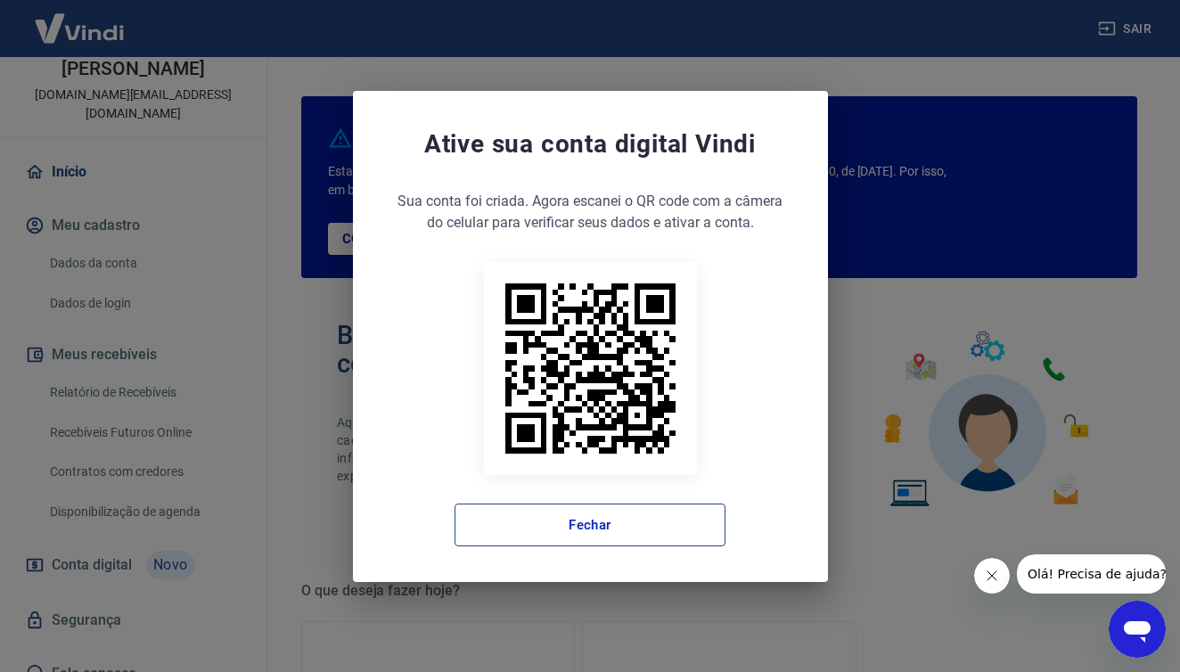
click at [596, 534] on button "Fechar" at bounding box center [590, 525] width 271 height 43
